Goal: Task Accomplishment & Management: Complete application form

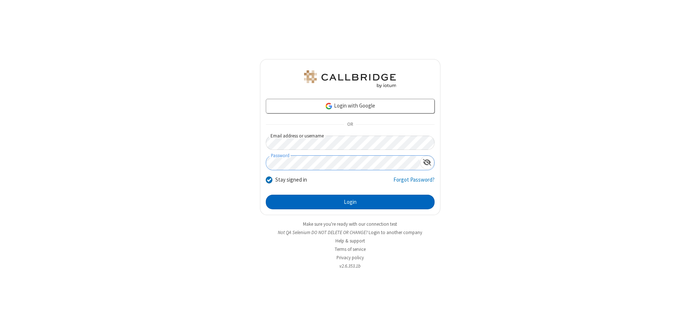
click at [350, 202] on button "Login" at bounding box center [350, 202] width 169 height 15
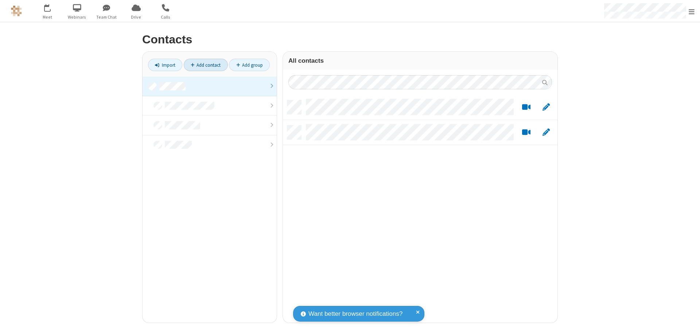
click at [206, 65] on link "Add contact" at bounding box center [206, 65] width 44 height 12
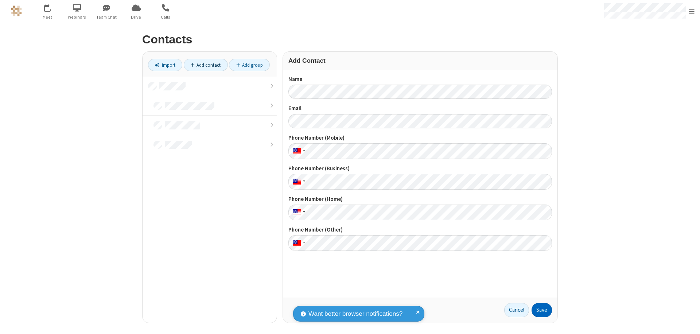
click at [542, 310] on button "Save" at bounding box center [541, 310] width 20 height 15
